Goal: Check status: Check status

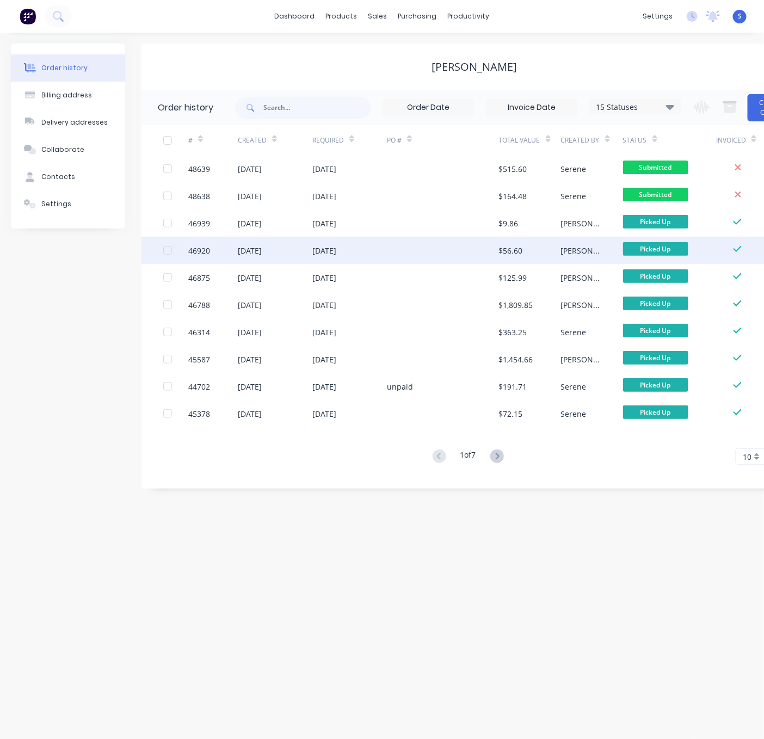
drag, startPoint x: 541, startPoint y: 581, endPoint x: 339, endPoint y: 249, distance: 389.0
click at [541, 581] on div "Order history Billing address Delivery addresses Collaborate Contacts Settings …" at bounding box center [382, 386] width 764 height 707
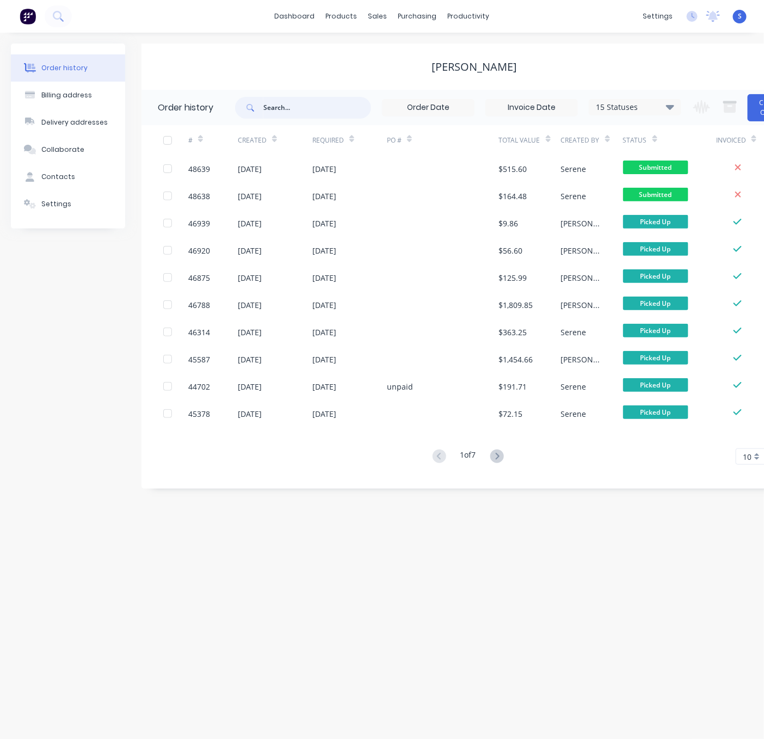
click at [302, 106] on input "text" at bounding box center [317, 108] width 108 height 22
click at [404, 58] on div "Sales Orders" at bounding box center [417, 53] width 45 height 10
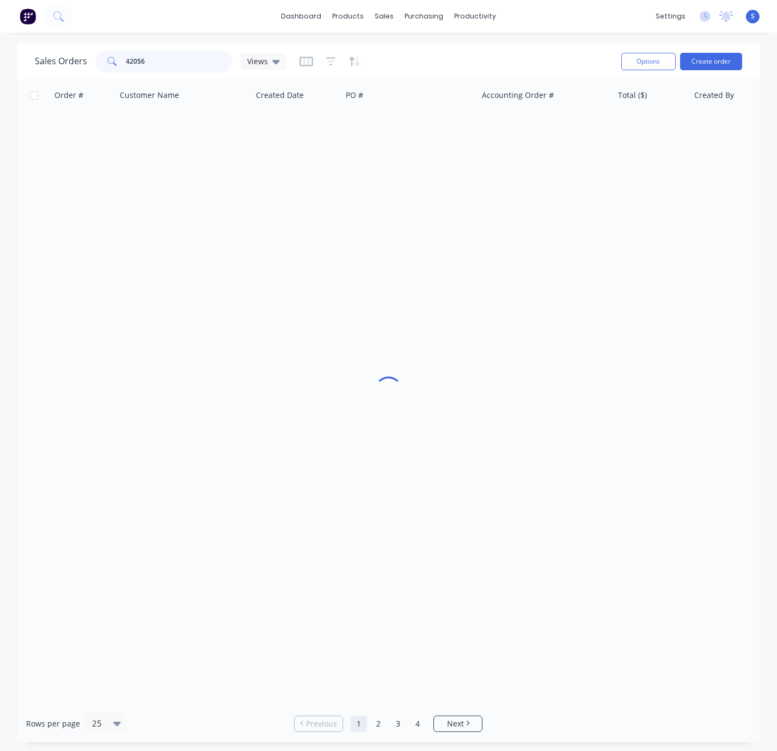
click at [160, 57] on input "42056" at bounding box center [179, 62] width 106 height 22
drag, startPoint x: 139, startPoint y: 62, endPoint x: 123, endPoint y: 67, distance: 17.1
click at [123, 67] on div "42056" at bounding box center [164, 62] width 136 height 22
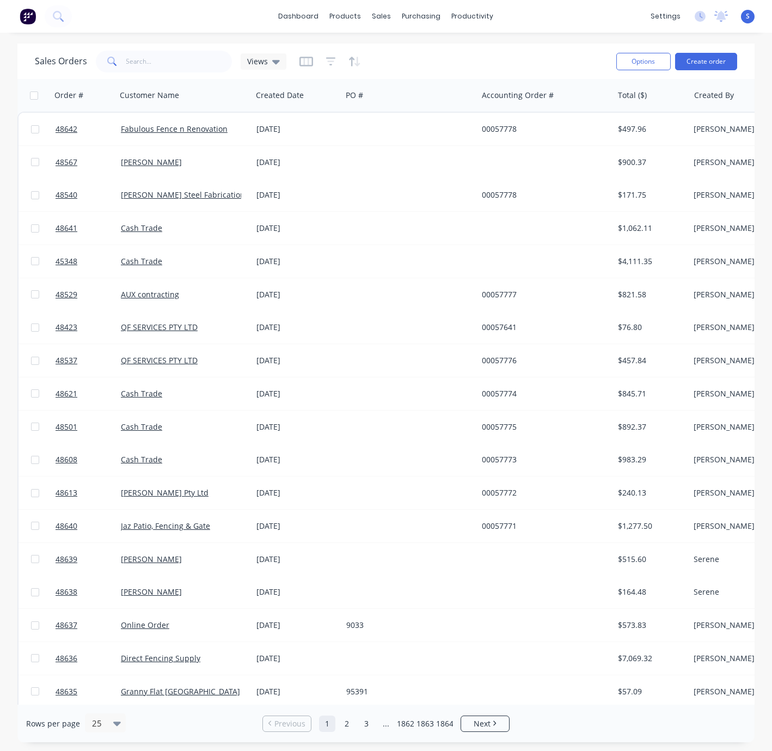
drag, startPoint x: 224, startPoint y: 42, endPoint x: 323, endPoint y: 37, distance: 98.7
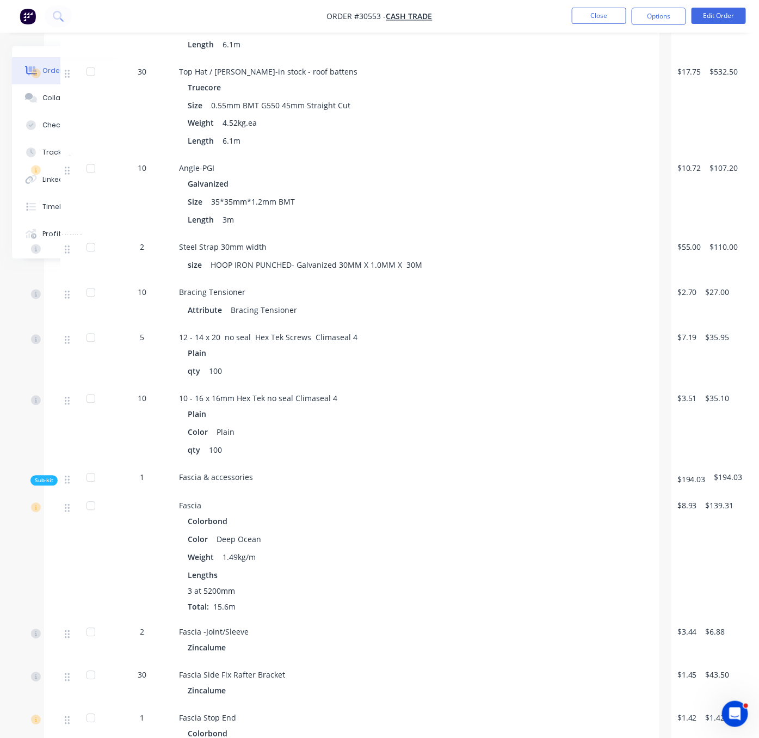
scroll to position [0, 95]
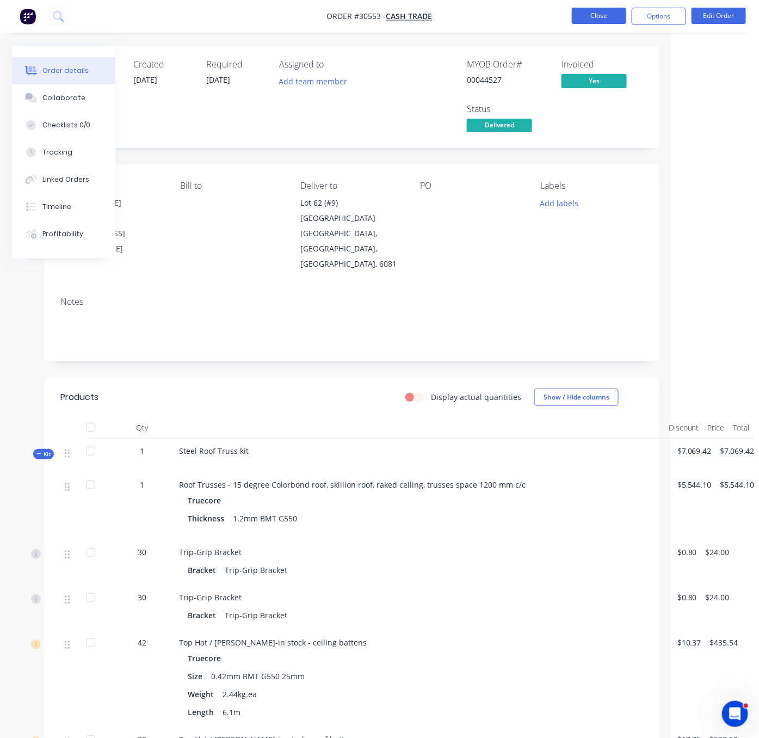
click at [574, 23] on button "Close" at bounding box center [599, 16] width 54 height 16
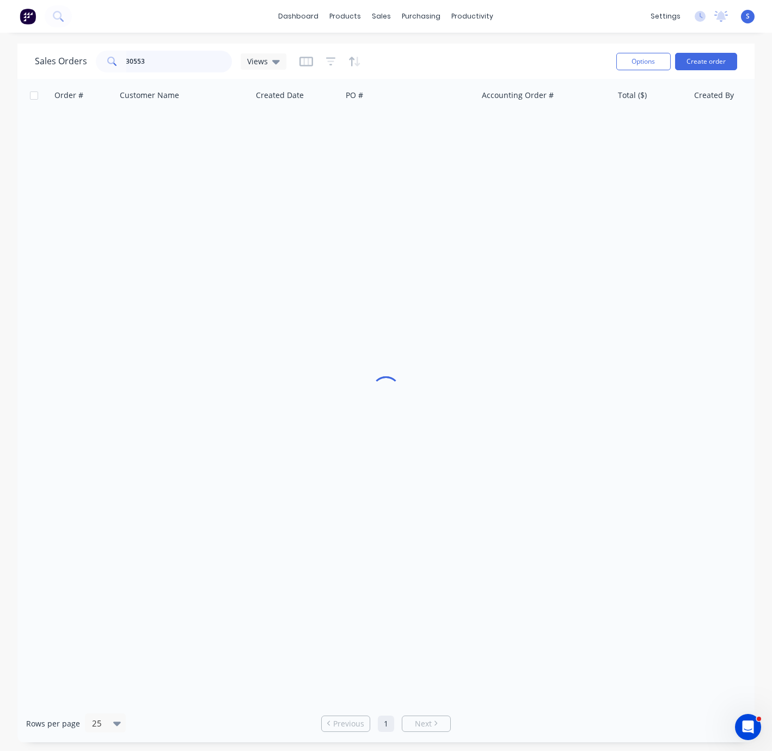
drag, startPoint x: 158, startPoint y: 57, endPoint x: 98, endPoint y: 62, distance: 60.1
click at [99, 62] on div "30553" at bounding box center [164, 62] width 136 height 22
click at [483, 59] on div "Sales Orders Views" at bounding box center [321, 61] width 573 height 27
